Goal: Navigation & Orientation: Go to known website

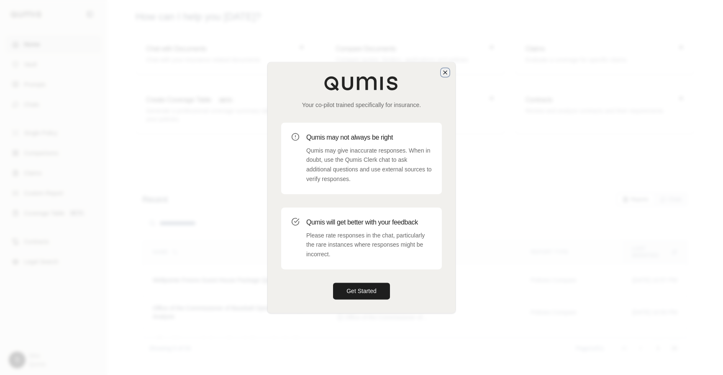
click at [447, 73] on icon "button" at bounding box center [445, 72] width 7 height 7
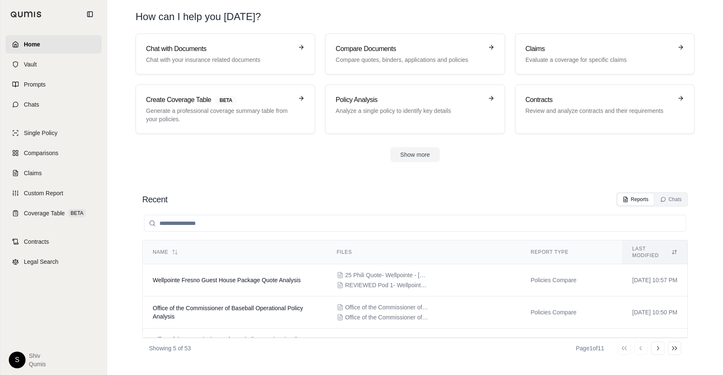
click at [18, 362] on html "Home Vault Prompts Chats Single Policy Comparisons Claims Custom Report Coverag…" at bounding box center [361, 187] width 723 height 375
click at [46, 337] on div "Log Out" at bounding box center [36, 341] width 69 height 13
